Goal: Task Accomplishment & Management: Manage account settings

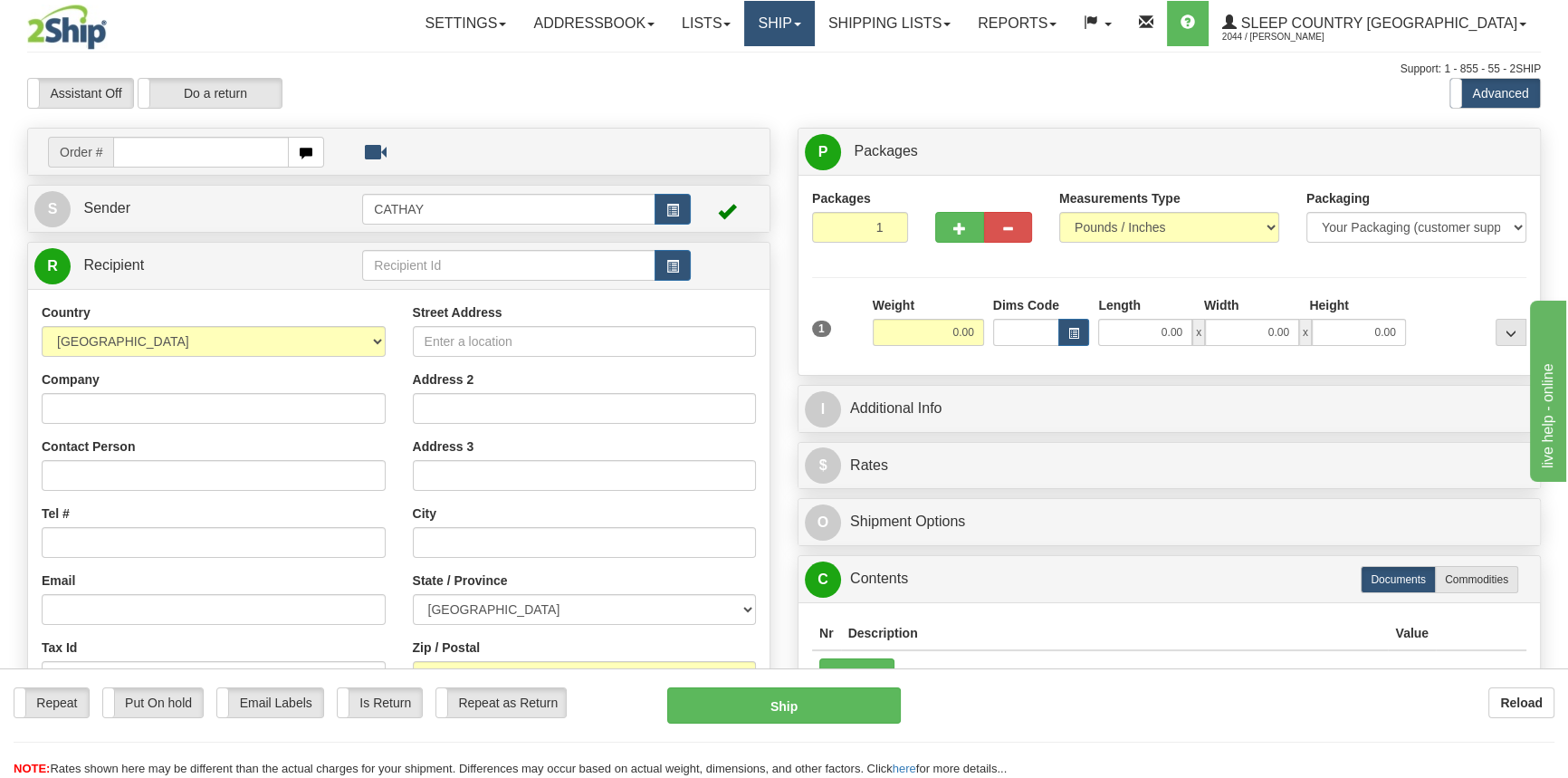
click at [814, 15] on link "Ship" at bounding box center [779, 24] width 69 height 46
click at [796, 92] on span "OnHold / Order Queue" at bounding box center [732, 87] width 127 height 14
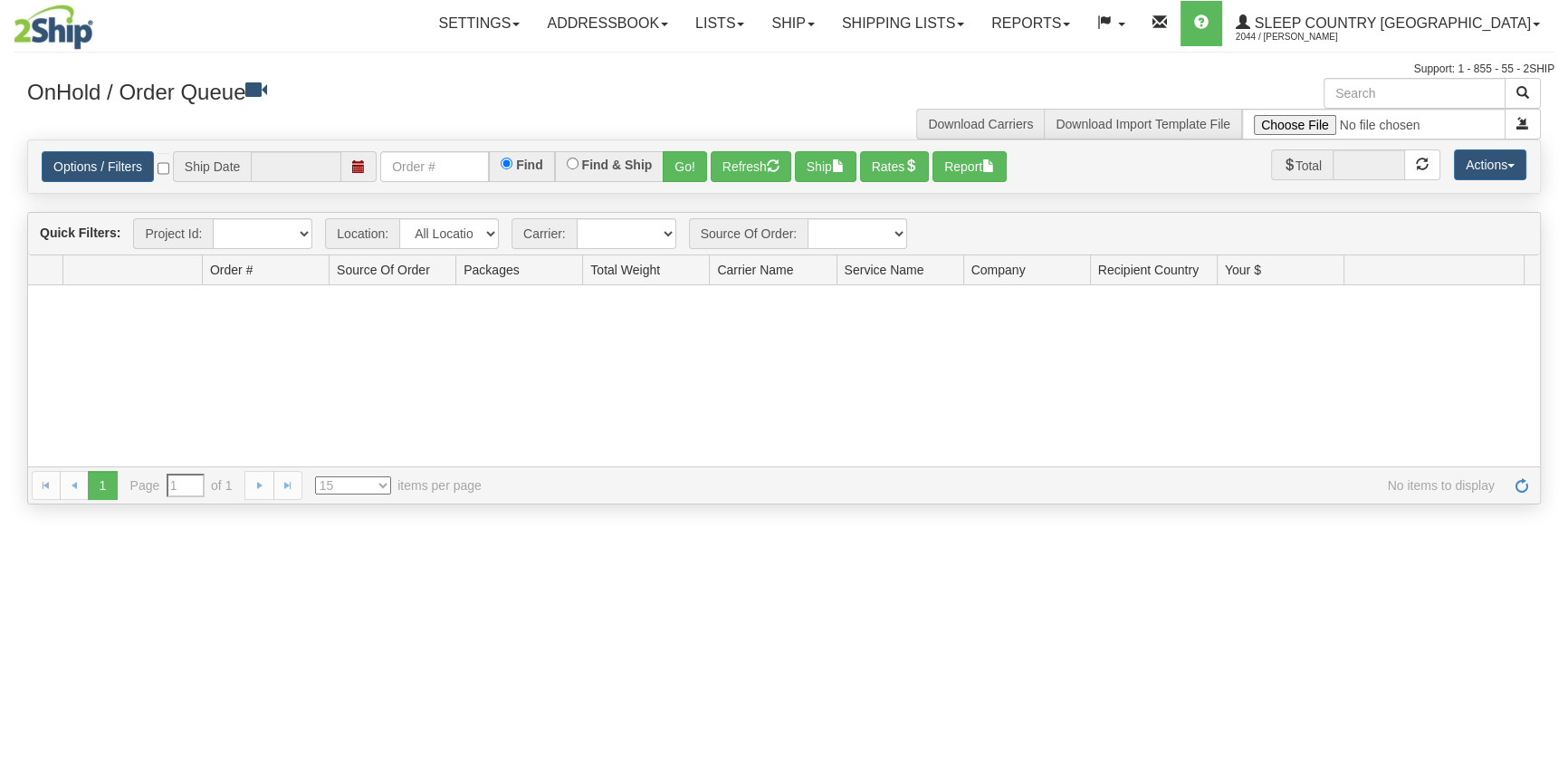
type input "[DATE]"
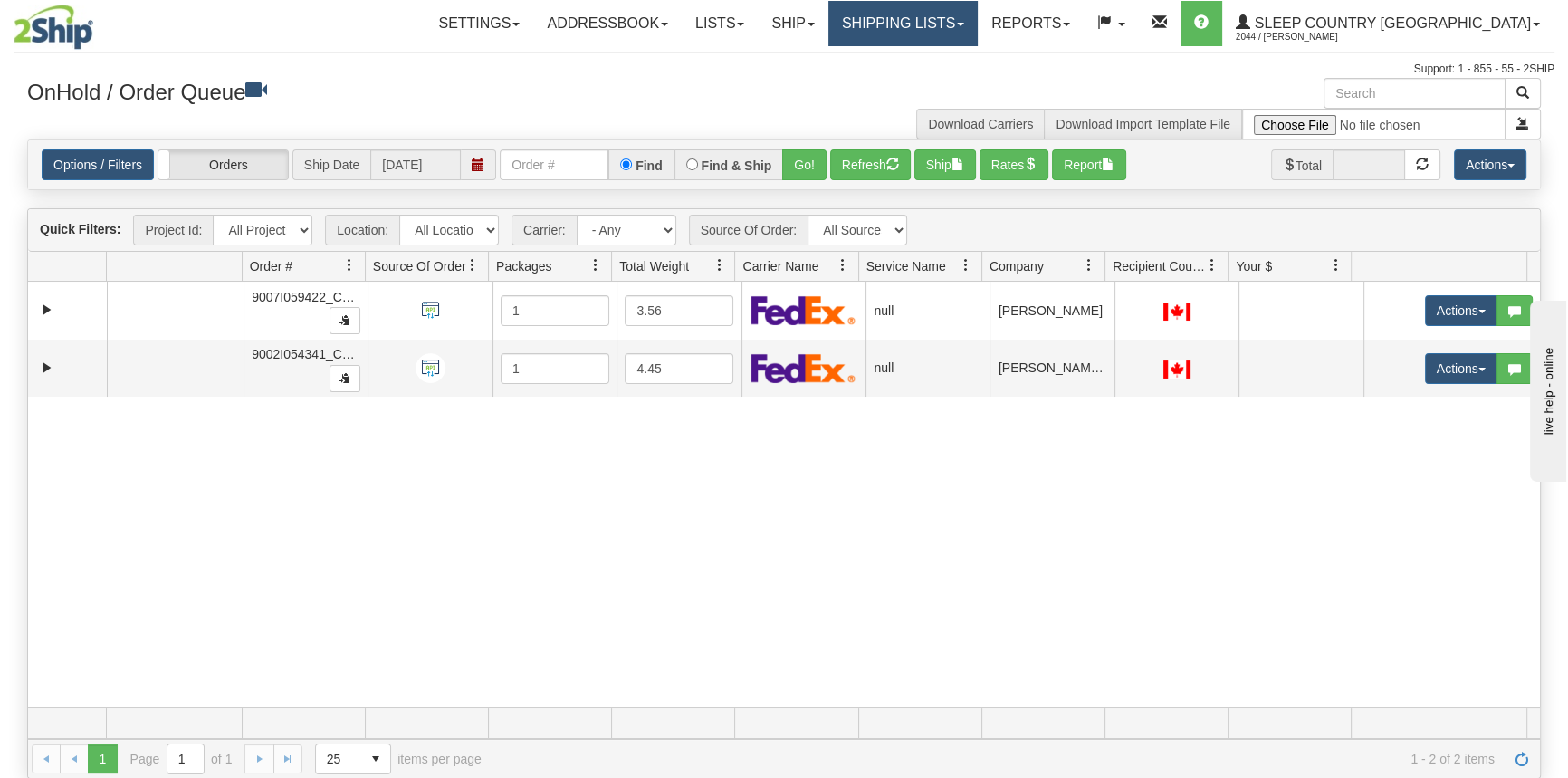
click at [956, 23] on link "Shipping lists" at bounding box center [902, 24] width 149 height 46
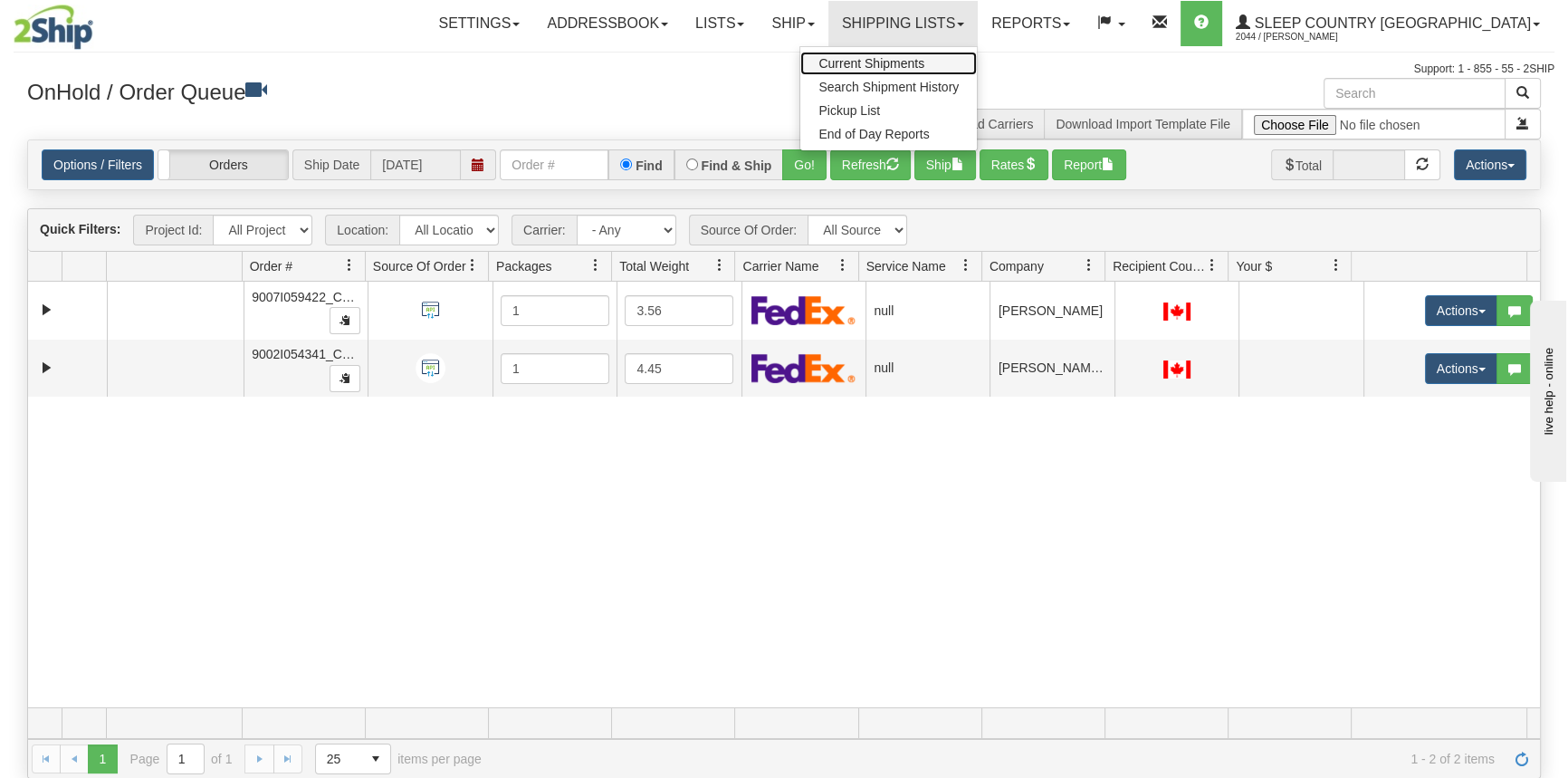
click at [924, 67] on span "Current Shipments" at bounding box center [871, 63] width 106 height 14
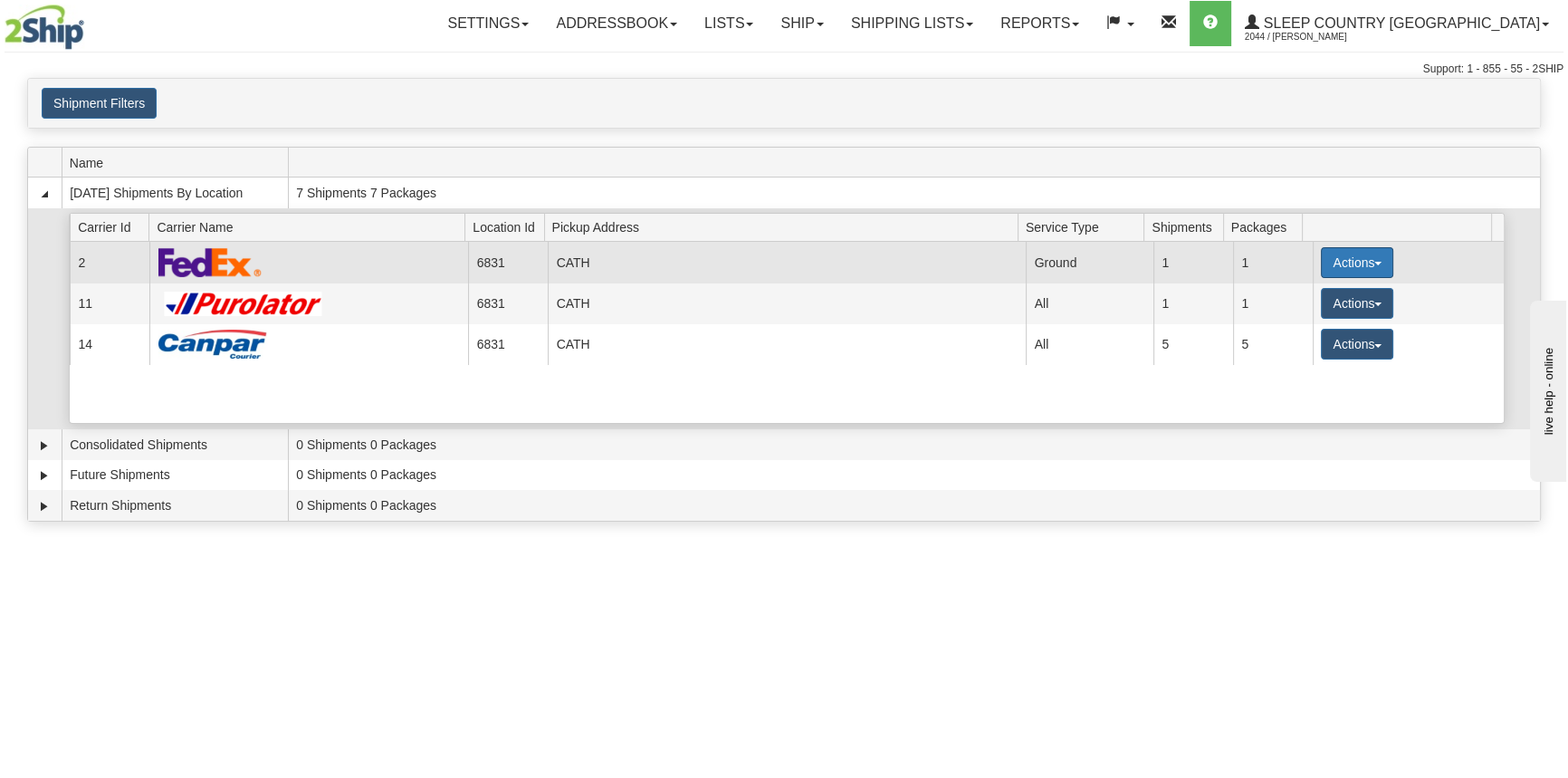
click at [1331, 268] on button "Actions" at bounding box center [1357, 263] width 72 height 30
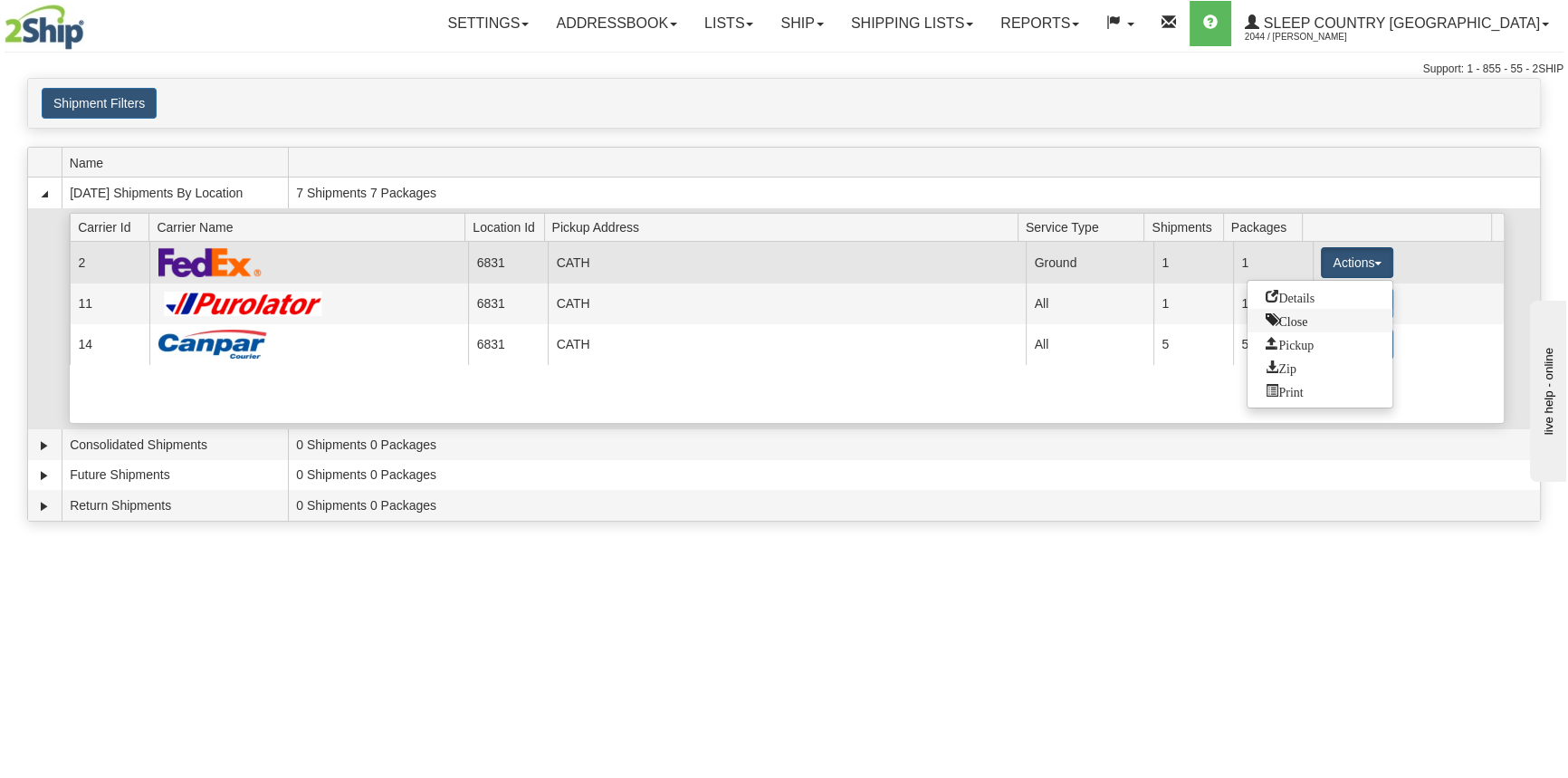
click at [1318, 322] on link "Close" at bounding box center [1320, 321] width 145 height 24
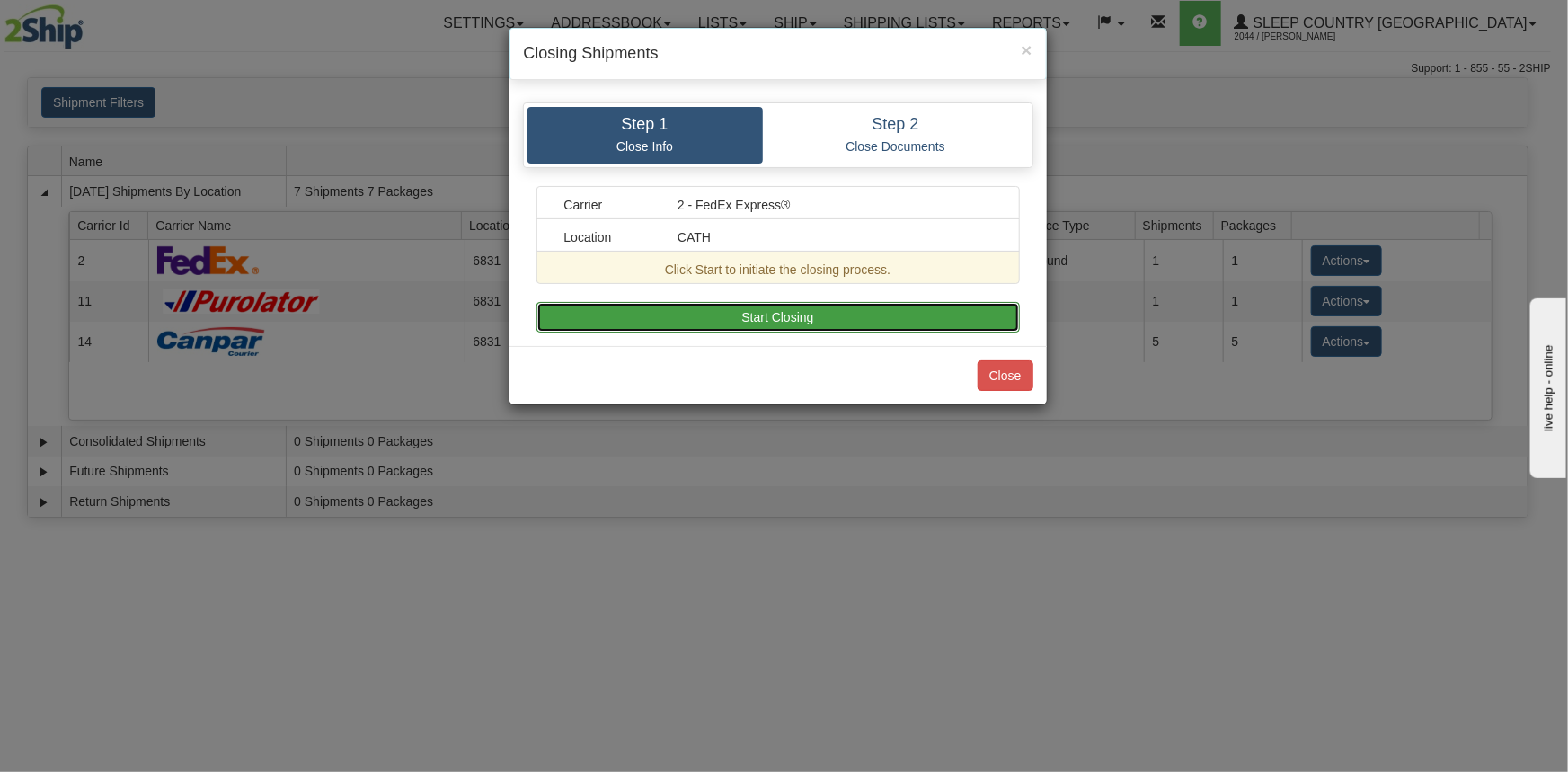
drag, startPoint x: 942, startPoint y: 313, endPoint x: 971, endPoint y: 313, distance: 29.0
click at [943, 311] on button "Start Closing" at bounding box center [777, 317] width 483 height 30
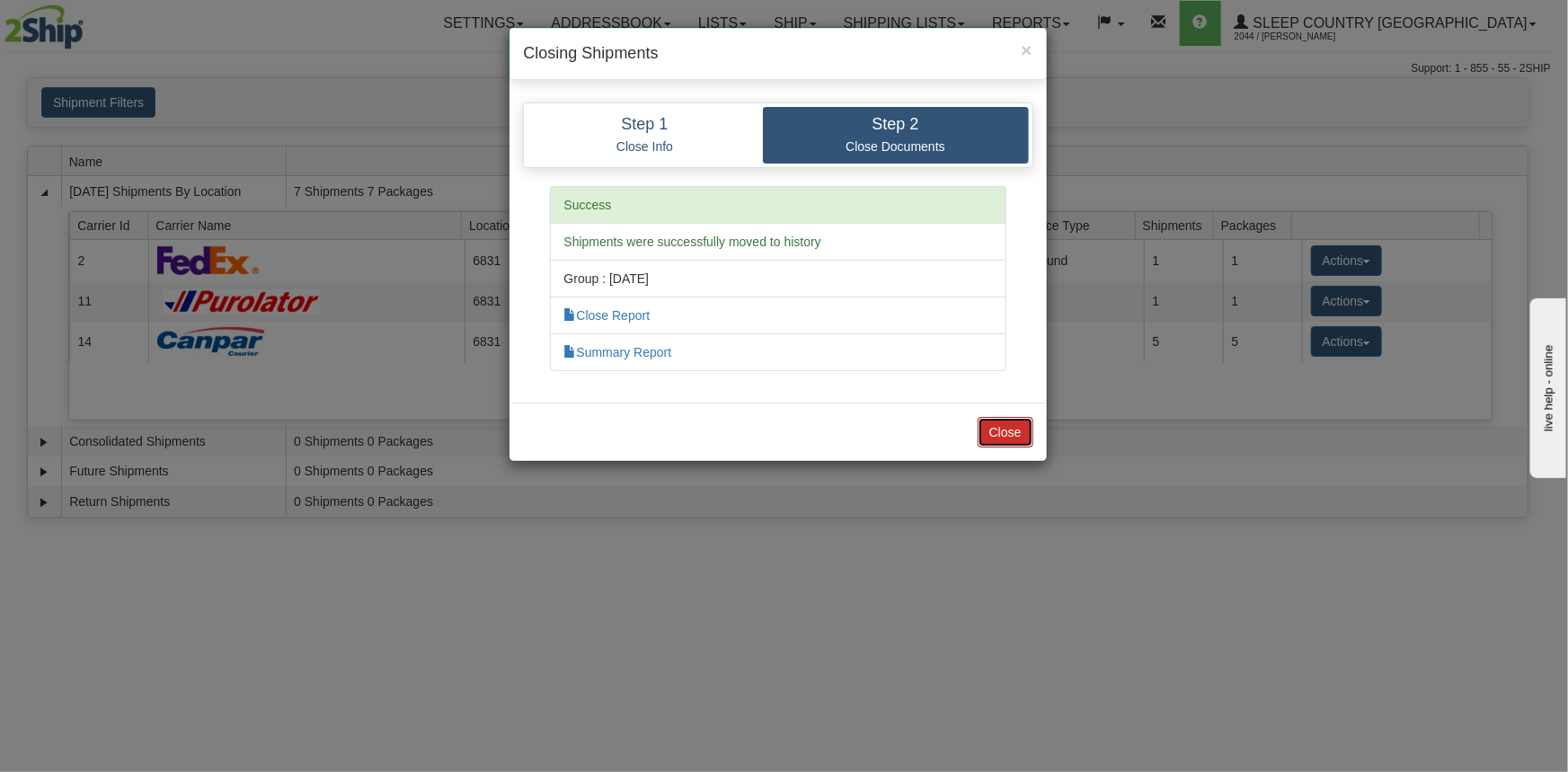
click at [1004, 430] on button "Close" at bounding box center [1005, 432] width 56 height 30
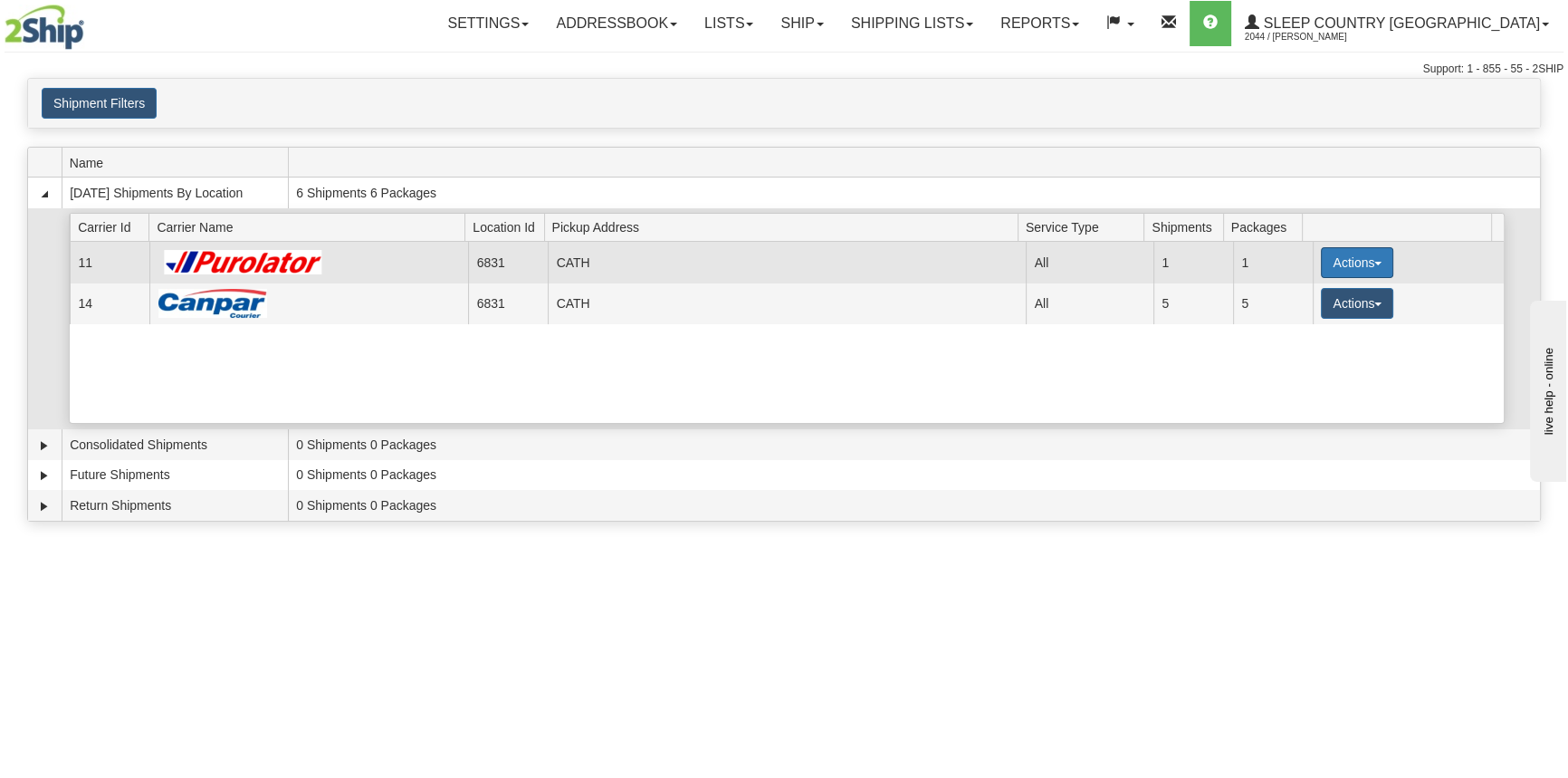
click at [1346, 264] on button "Actions" at bounding box center [1357, 263] width 72 height 30
click at [1321, 263] on button "Actions" at bounding box center [1357, 263] width 72 height 30
click at [1304, 317] on span "Close" at bounding box center [1287, 319] width 42 height 12
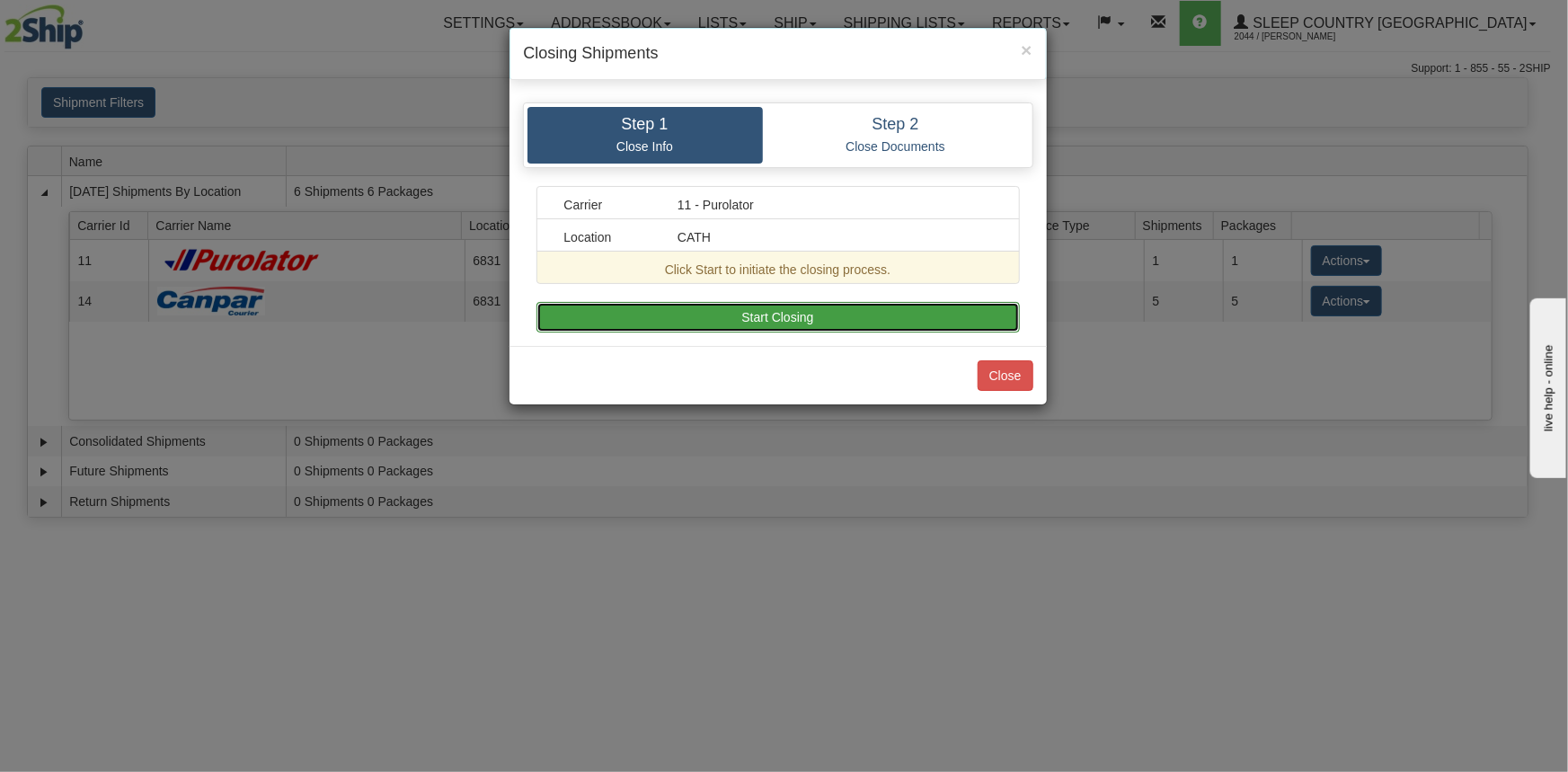
click at [866, 307] on button "Start Closing" at bounding box center [777, 317] width 483 height 30
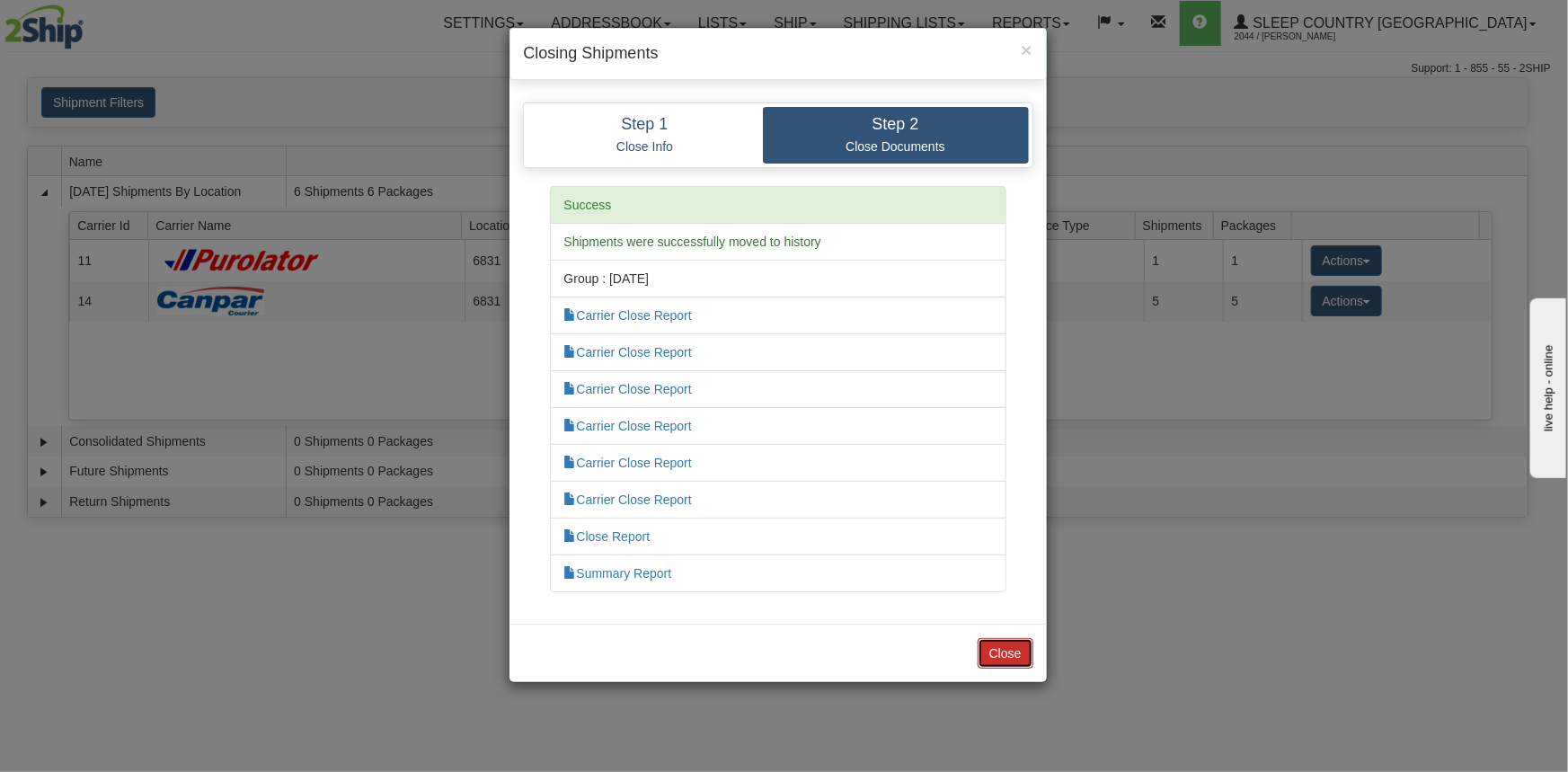
drag, startPoint x: 1020, startPoint y: 657, endPoint x: 1028, endPoint y: 640, distance: 18.8
click at [1020, 656] on button "Close" at bounding box center [1005, 653] width 56 height 30
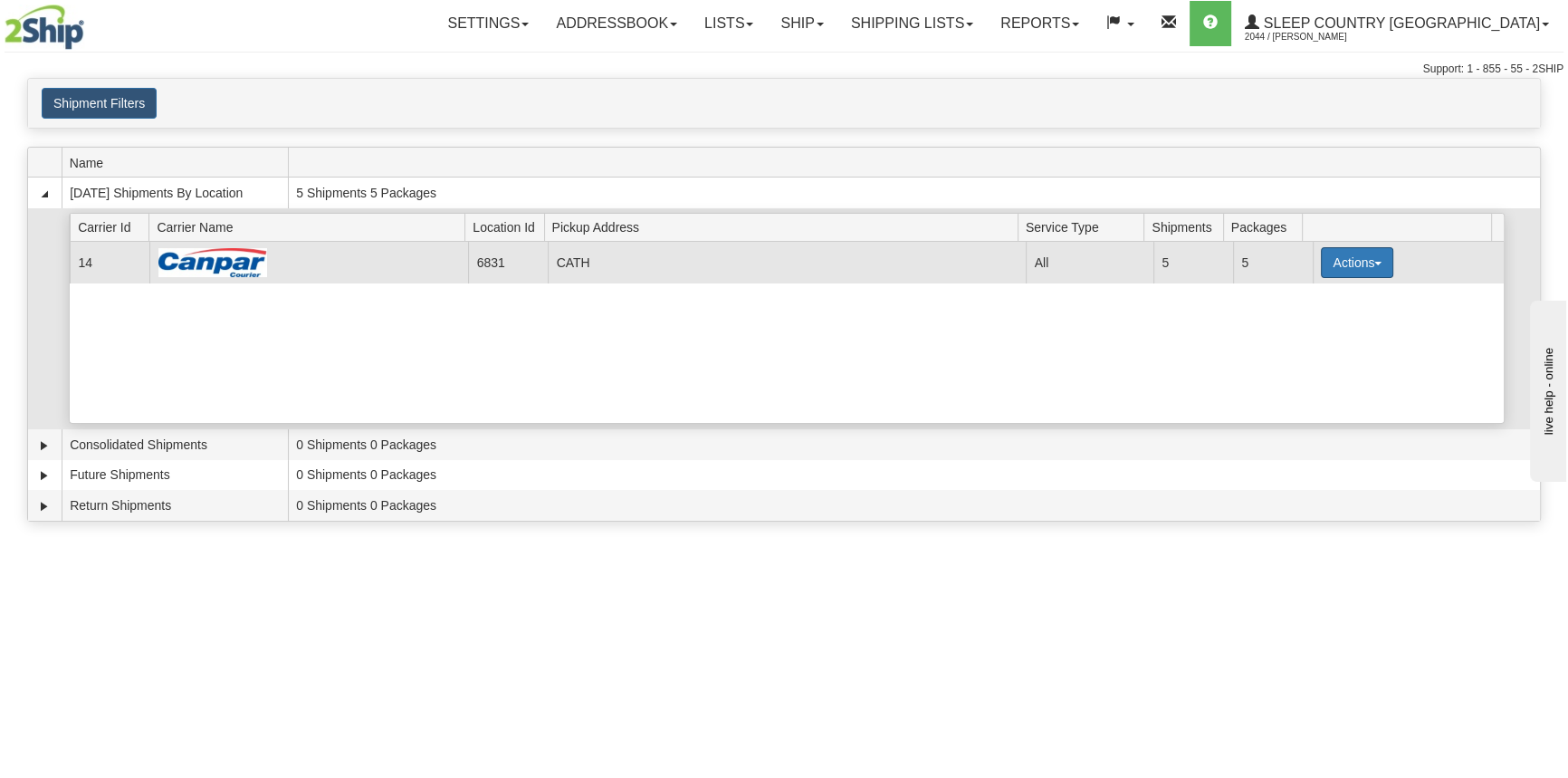
click at [1358, 266] on button "Actions" at bounding box center [1357, 263] width 72 height 30
click at [1307, 315] on span "Close" at bounding box center [1287, 319] width 42 height 12
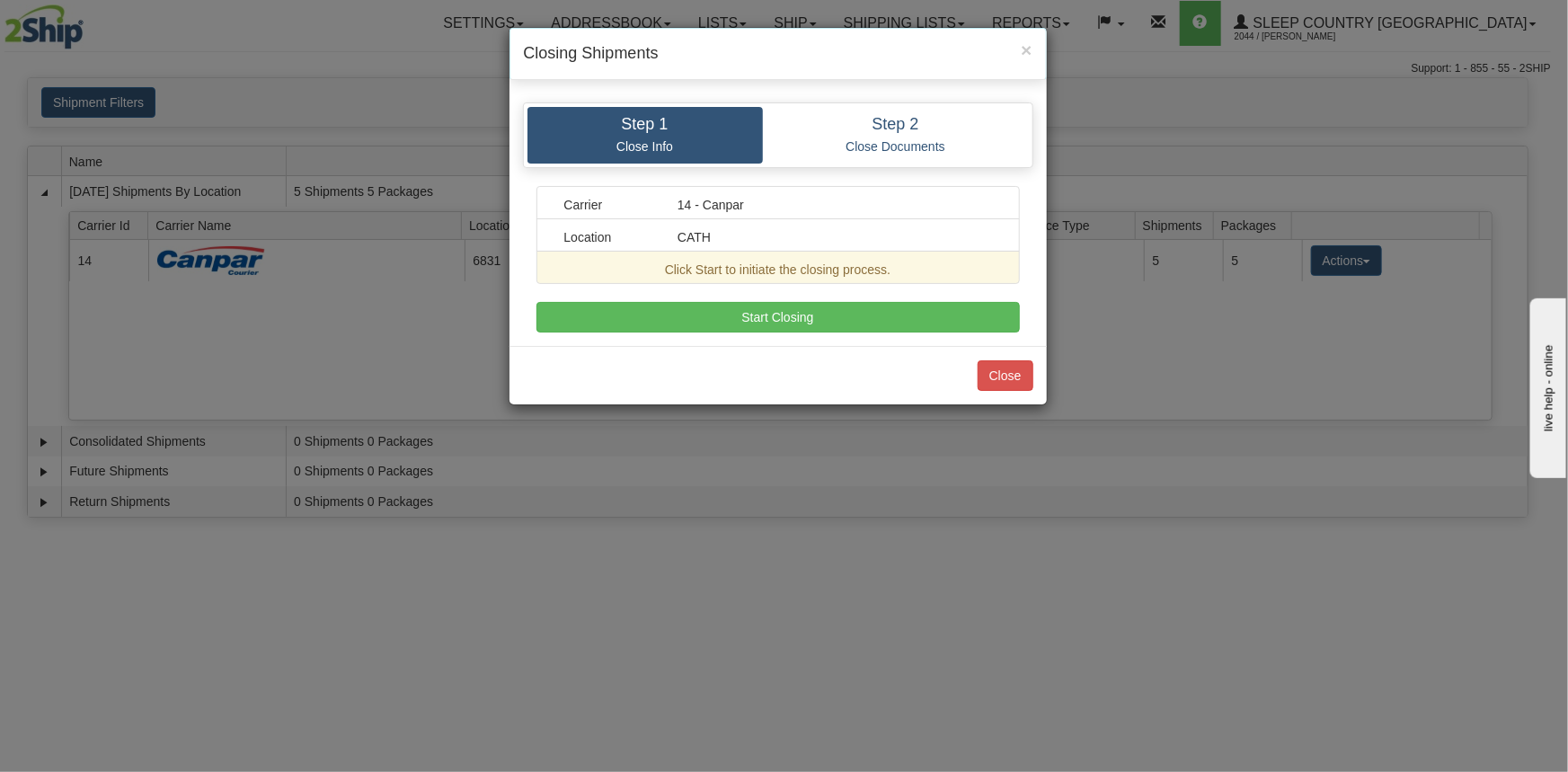
click at [937, 299] on div "Carrier 14 - Canpar Location CATH Click Start to initiate the closing process. …" at bounding box center [777, 259] width 483 height 146
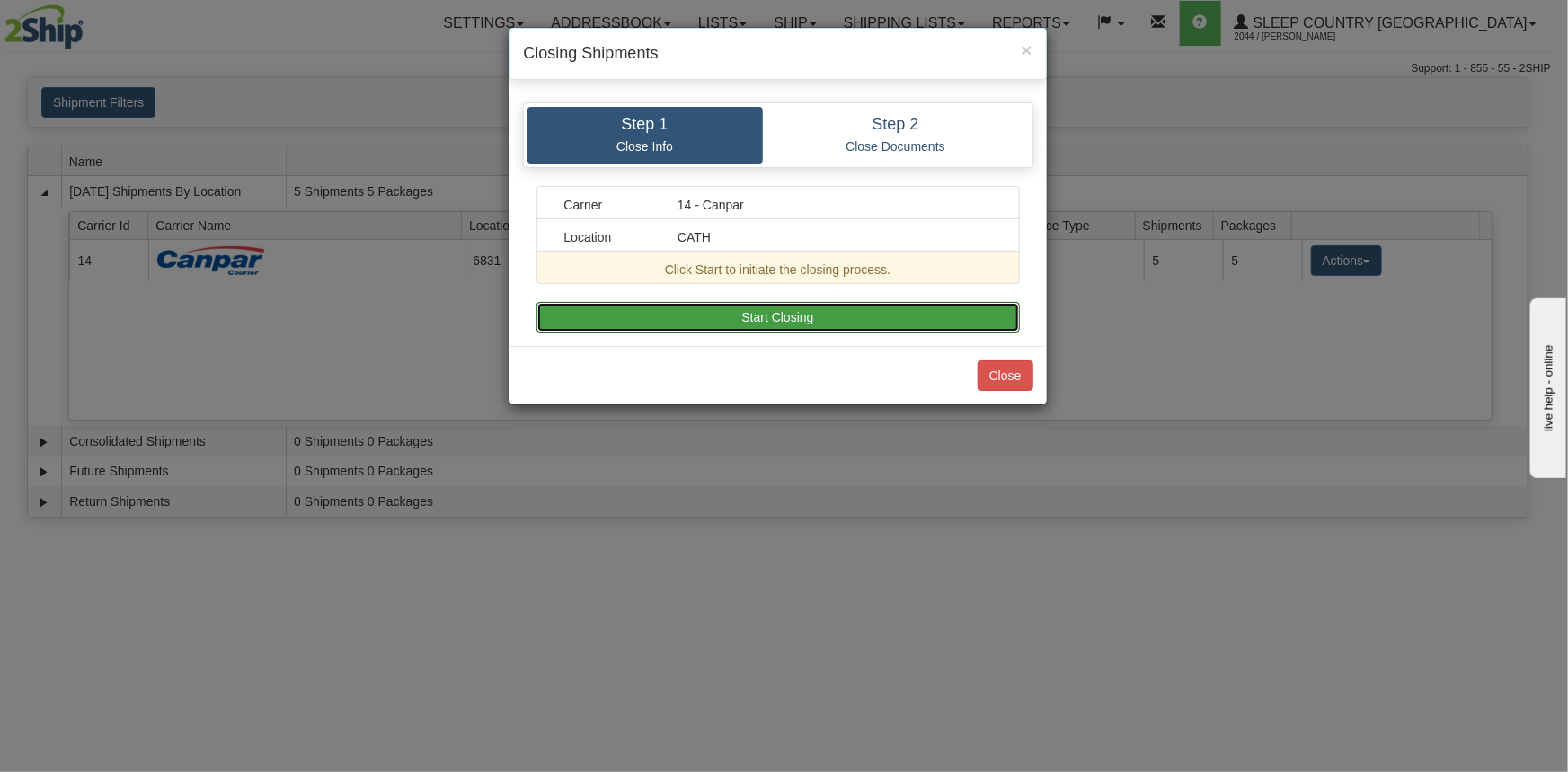
drag, startPoint x: 938, startPoint y: 312, endPoint x: 939, endPoint y: 294, distance: 18.0
click at [942, 312] on button "Start Closing" at bounding box center [777, 317] width 483 height 30
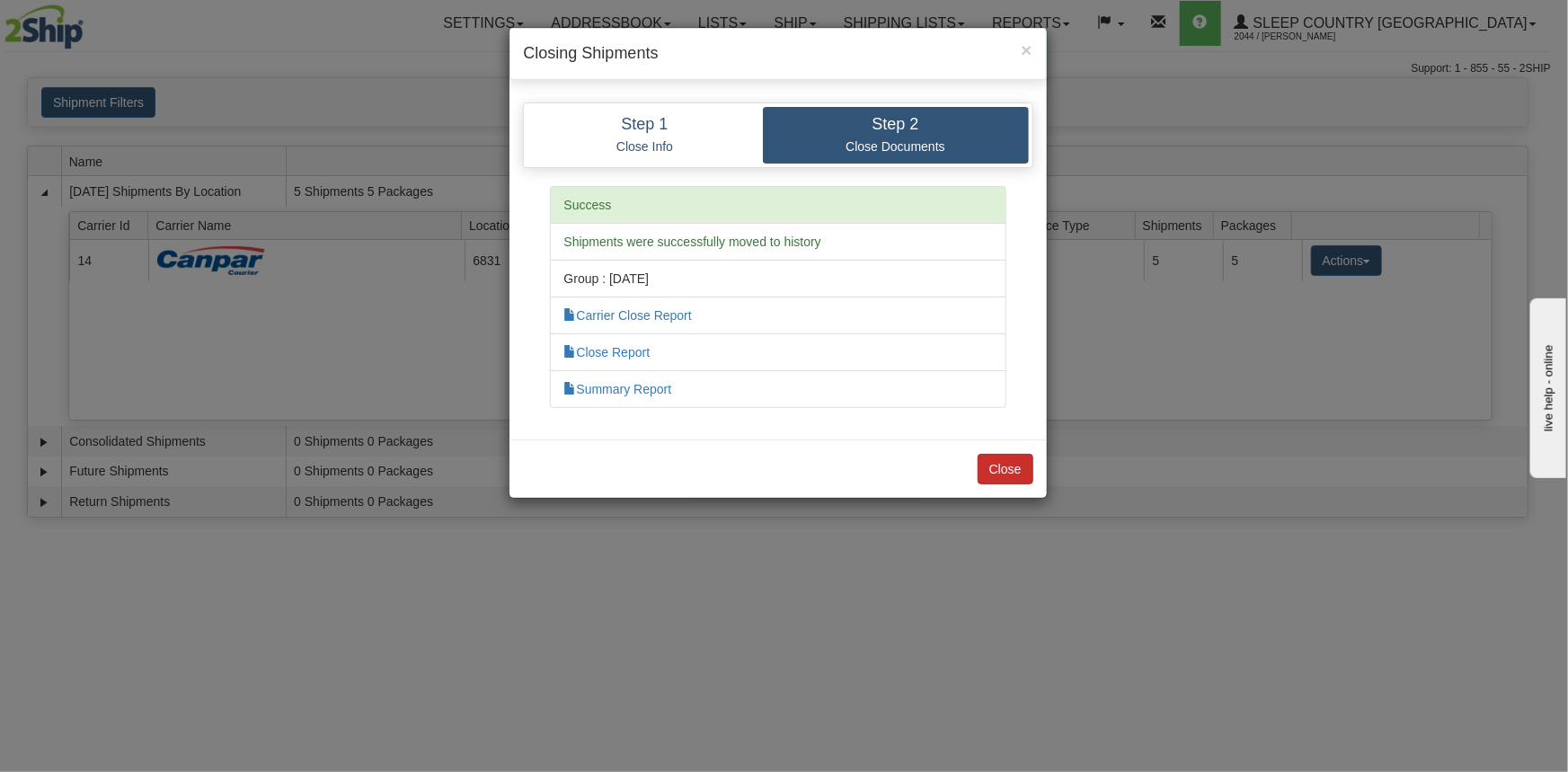
drag, startPoint x: 1007, startPoint y: 492, endPoint x: 1003, endPoint y: 479, distance: 13.6
click at [1006, 488] on div "Close" at bounding box center [777, 469] width 537 height 59
drag, startPoint x: 1003, startPoint y: 479, endPoint x: 988, endPoint y: 462, distance: 22.7
click at [1003, 478] on button "Close" at bounding box center [1005, 469] width 56 height 30
